Goal: Check status: Check status

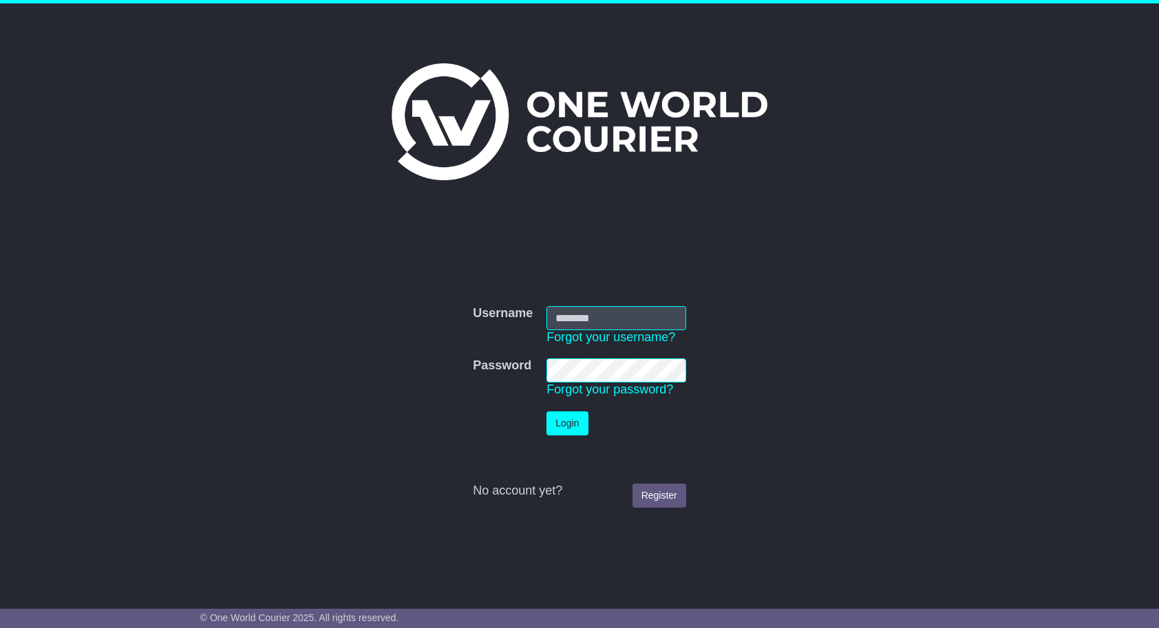
type input "**********"
click at [574, 425] on button "Login" at bounding box center [566, 423] width 41 height 24
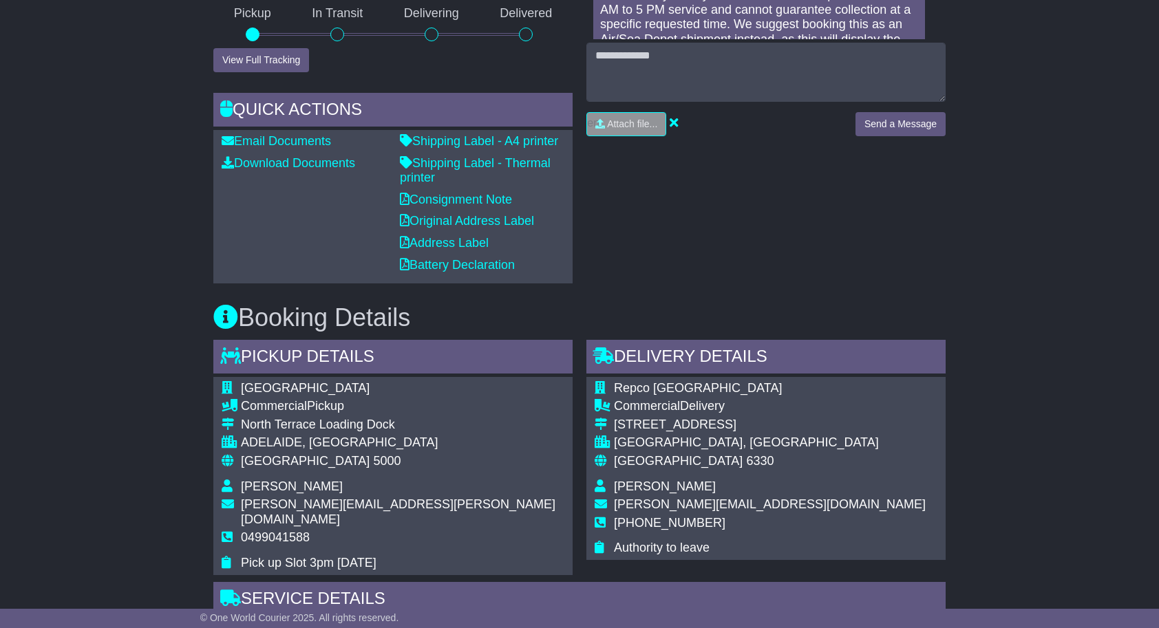
scroll to position [605, 0]
